Goal: Task Accomplishment & Management: Manage account settings

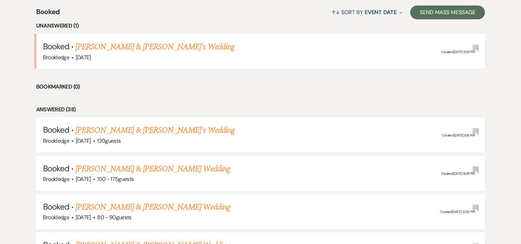
scroll to position [275, 0]
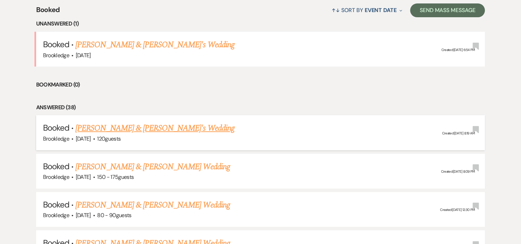
click at [124, 130] on link "[PERSON_NAME] & [PERSON_NAME]'s Wedding" at bounding box center [154, 128] width 159 height 12
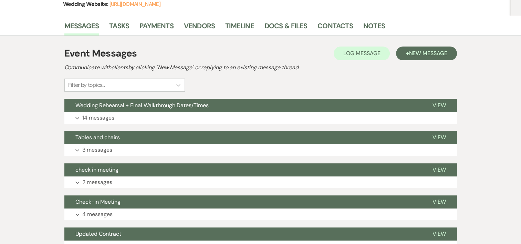
scroll to position [138, 0]
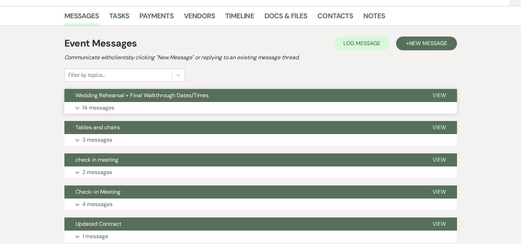
click at [91, 107] on p "14 messages" at bounding box center [98, 107] width 32 height 9
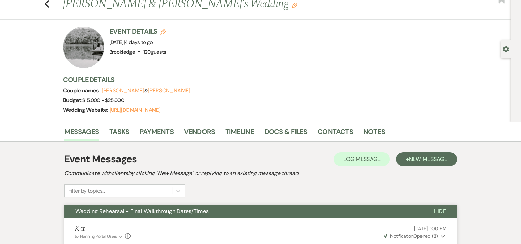
scroll to position [0, 0]
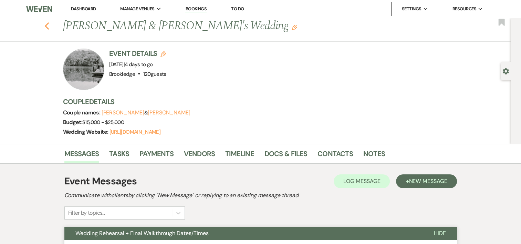
click at [49, 28] on icon "Previous" at bounding box center [46, 26] width 5 height 8
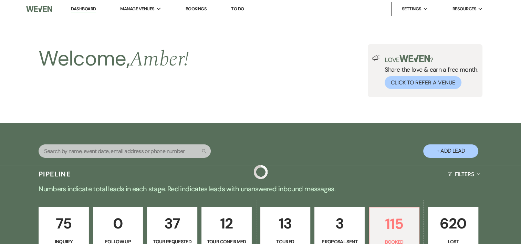
scroll to position [275, 0]
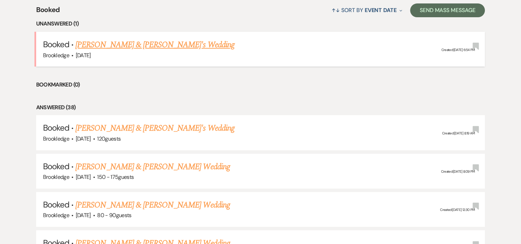
click at [141, 40] on link "[PERSON_NAME] & [PERSON_NAME]'s Wedding" at bounding box center [154, 45] width 159 height 12
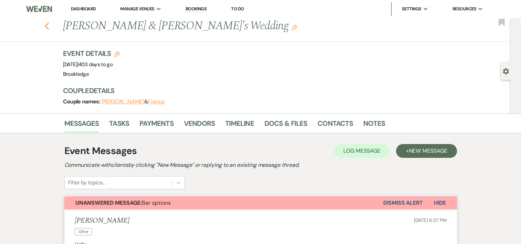
click at [47, 30] on icon "Previous" at bounding box center [46, 26] width 5 height 8
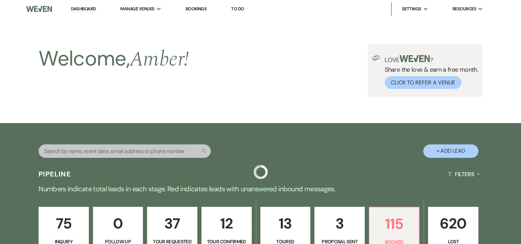
scroll to position [275, 0]
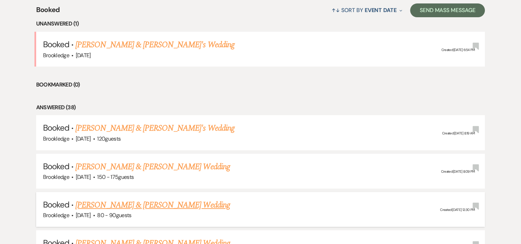
click at [122, 205] on link "[PERSON_NAME] & [PERSON_NAME] Wedding" at bounding box center [152, 205] width 154 height 12
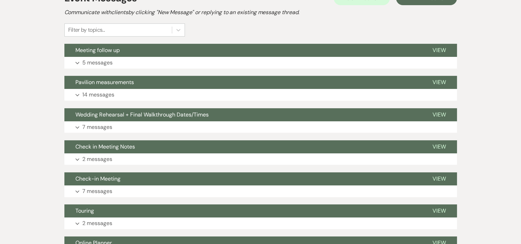
scroll to position [173, 0]
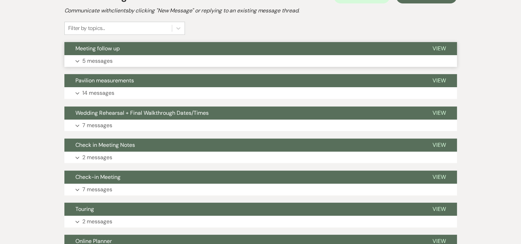
click at [86, 61] on p "5 messages" at bounding box center [97, 60] width 30 height 9
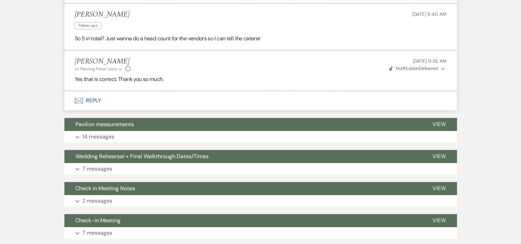
scroll to position [486, 0]
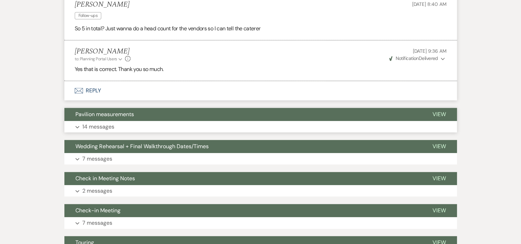
click at [99, 126] on p "14 messages" at bounding box center [98, 126] width 32 height 9
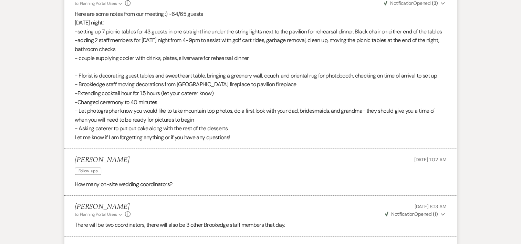
scroll to position [0, 0]
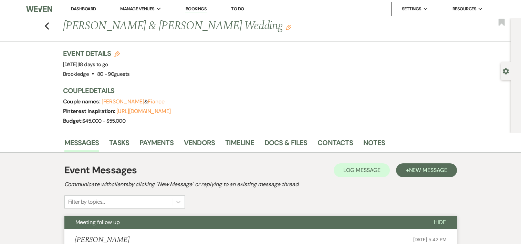
click at [46, 33] on div "Previous [PERSON_NAME] & [PERSON_NAME] Wedding Edit Bookmark" at bounding box center [254, 30] width 514 height 24
click at [47, 25] on icon "Previous" at bounding box center [46, 26] width 5 height 8
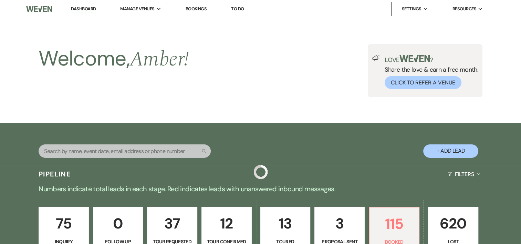
scroll to position [275, 0]
